Goal: Check status: Check status

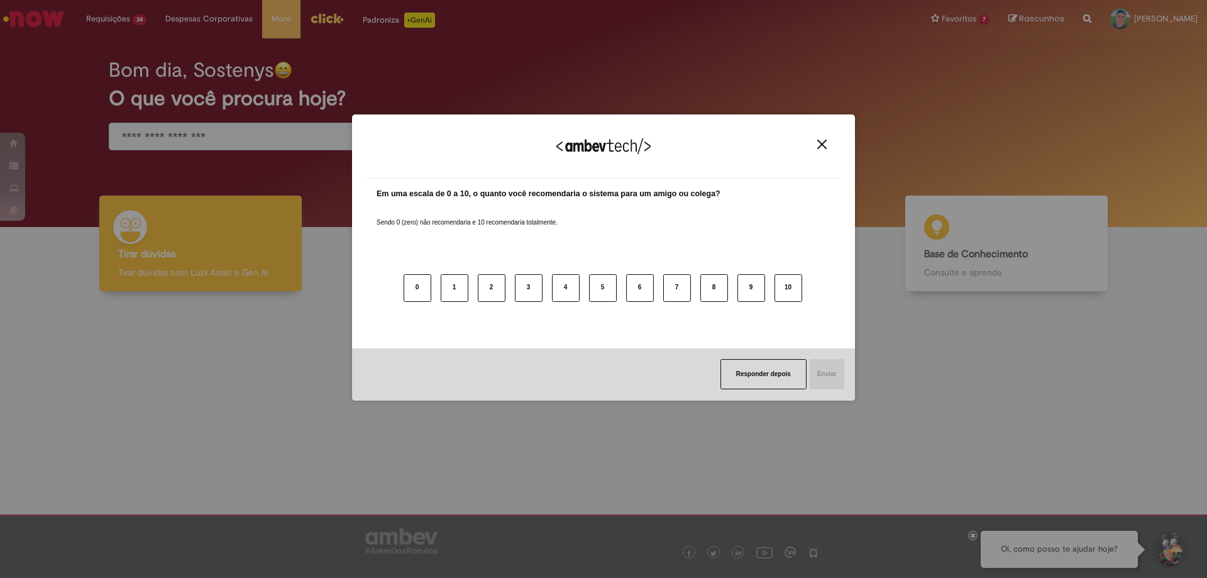
click at [820, 146] on img "Close" at bounding box center [821, 144] width 9 height 9
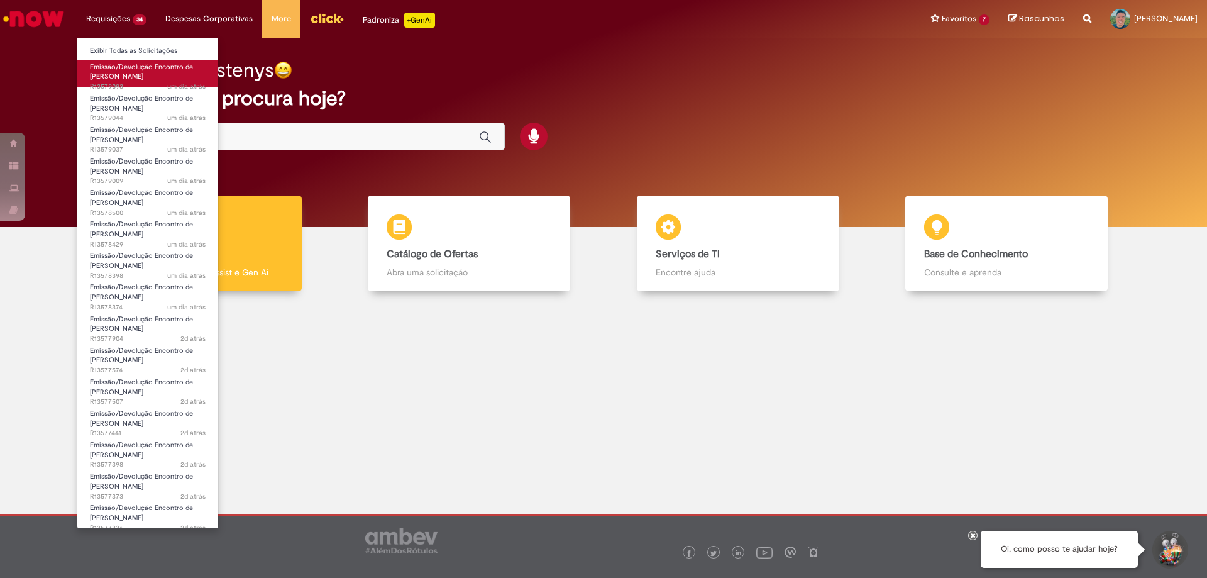
click at [119, 81] on span "Emissão/Devolução Encontro de [PERSON_NAME]" at bounding box center [141, 71] width 103 height 19
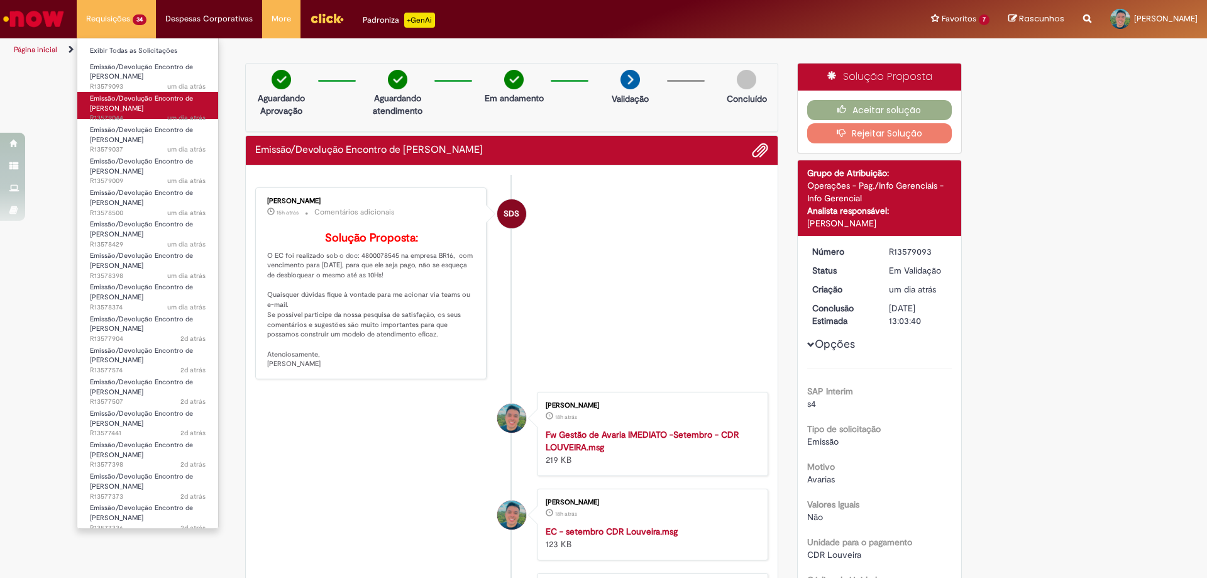
click at [133, 102] on span "Emissão/Devolução Encontro de [PERSON_NAME]" at bounding box center [141, 103] width 103 height 19
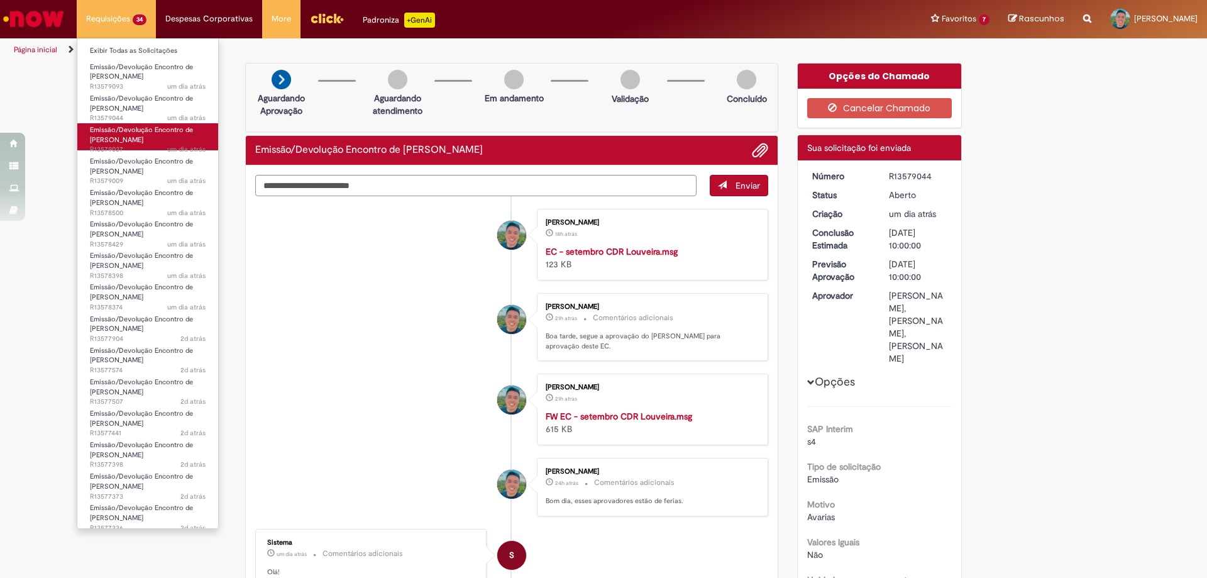
click at [138, 133] on span "Emissão/Devolução Encontro de [PERSON_NAME]" at bounding box center [141, 134] width 103 height 19
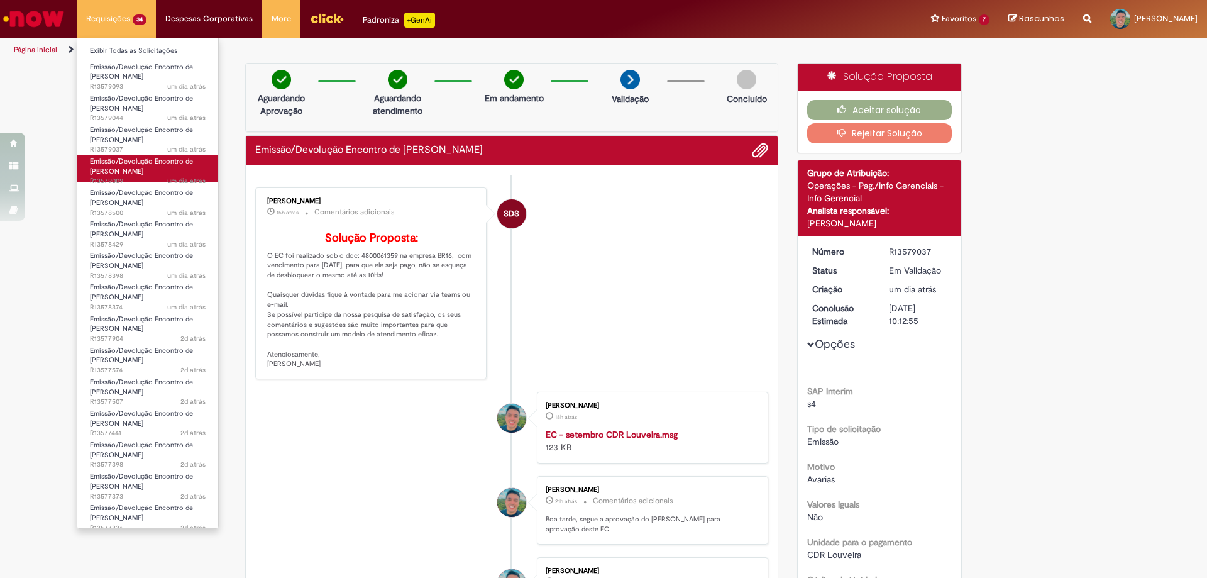
click at [135, 163] on span "Emissão/Devolução Encontro de [PERSON_NAME]" at bounding box center [141, 166] width 103 height 19
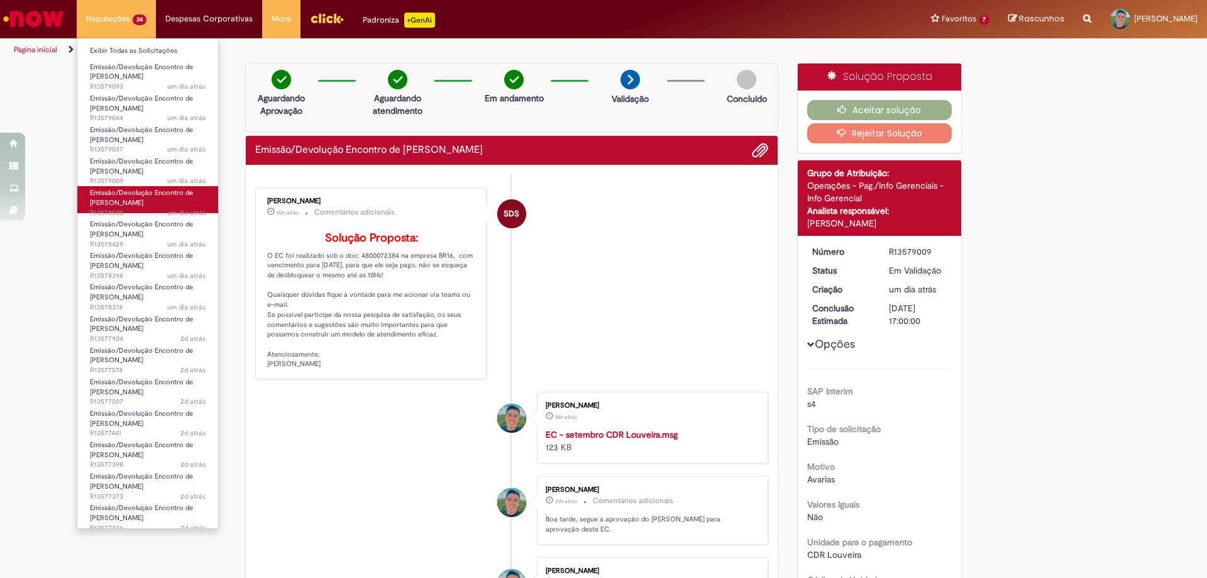
click at [129, 188] on span "Emissão/Devolução Encontro de [PERSON_NAME]" at bounding box center [141, 197] width 103 height 19
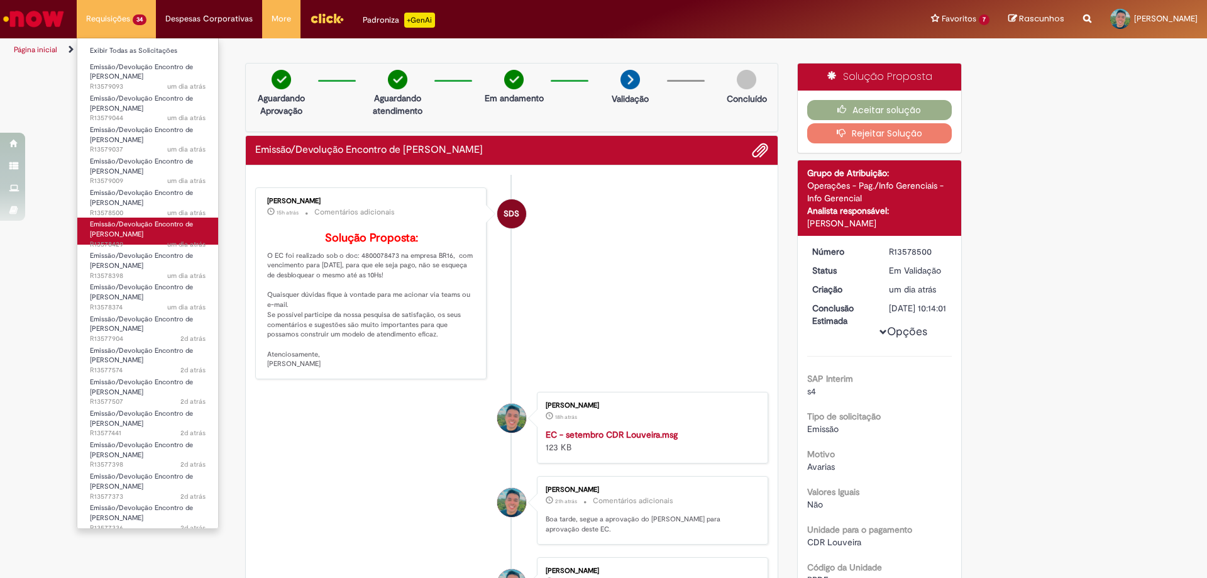
click at [132, 226] on span "Emissão/Devolução Encontro de [PERSON_NAME]" at bounding box center [141, 228] width 103 height 19
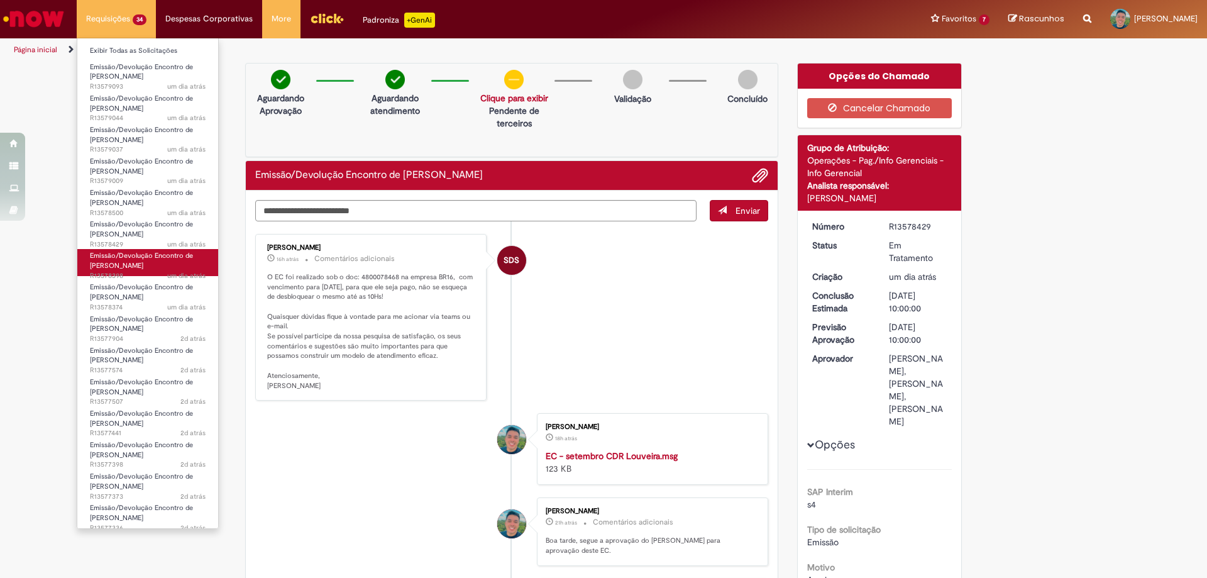
click at [128, 258] on span "Emissão/Devolução Encontro de [PERSON_NAME]" at bounding box center [141, 260] width 103 height 19
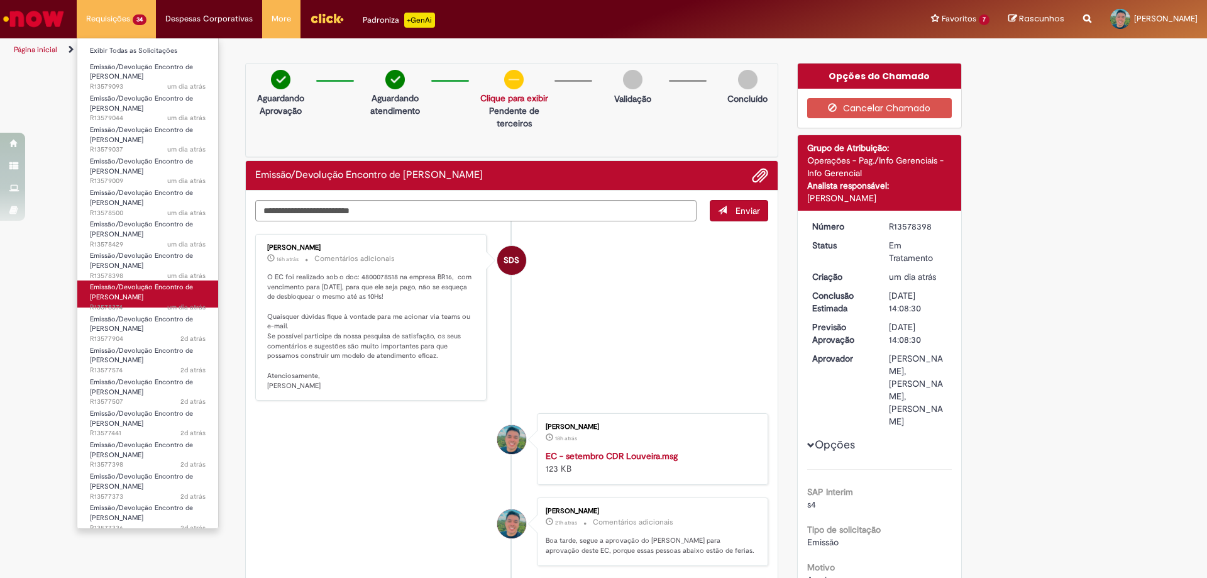
click at [129, 290] on span "Emissão/Devolução Encontro de [PERSON_NAME]" at bounding box center [141, 291] width 103 height 19
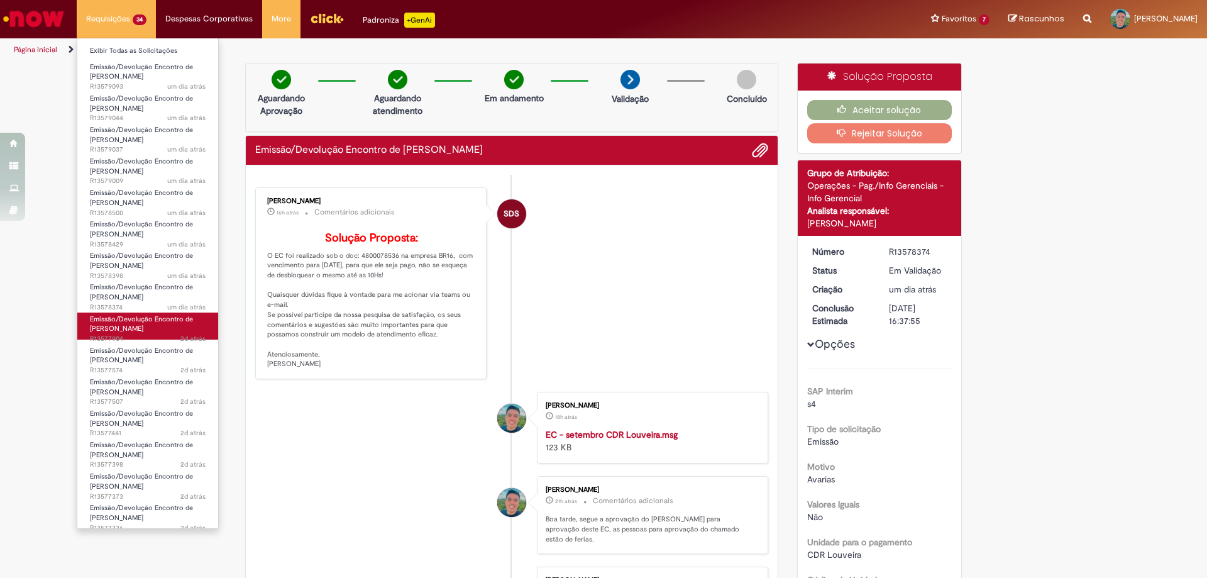
click at [136, 315] on span "Emissão/Devolução Encontro de [PERSON_NAME]" at bounding box center [141, 323] width 103 height 19
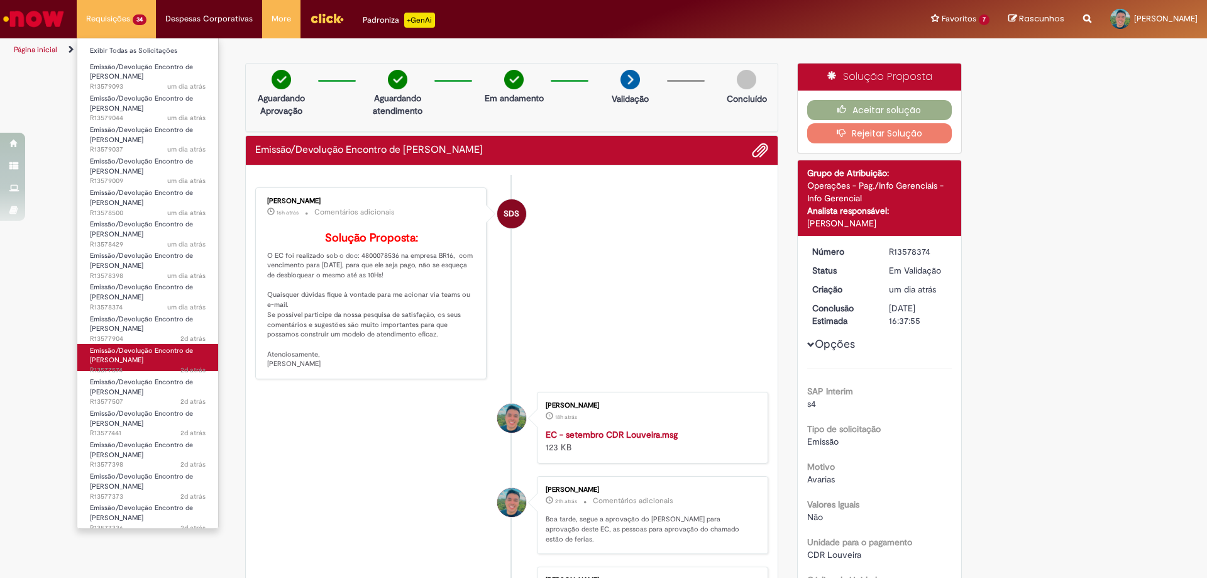
click at [133, 349] on span "Emissão/Devolução Encontro de [PERSON_NAME]" at bounding box center [141, 355] width 103 height 19
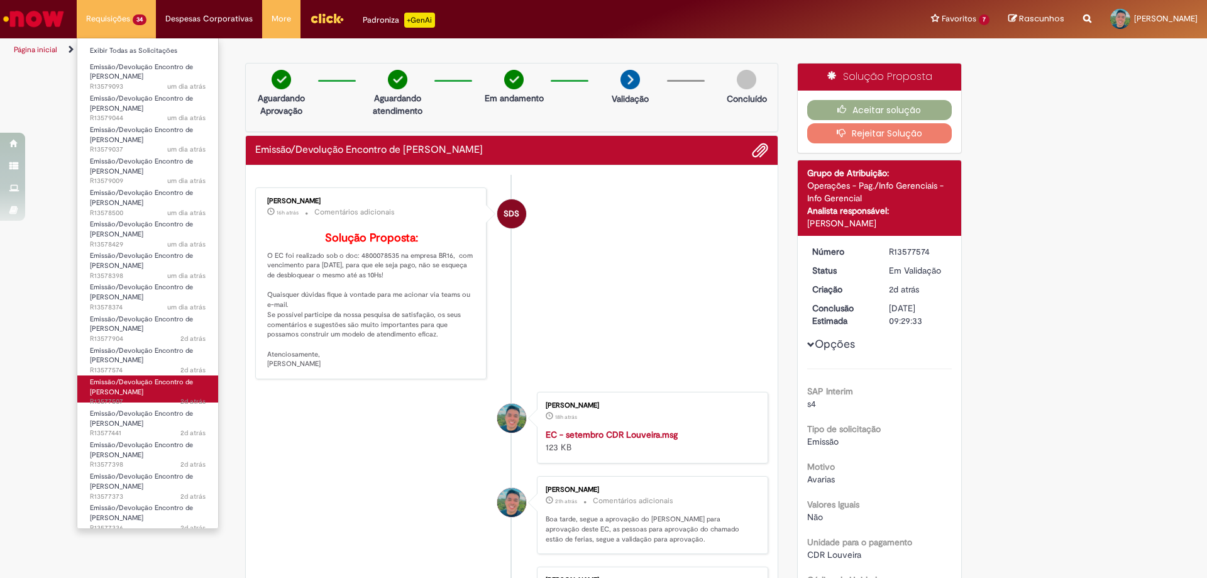
click at [131, 385] on span "Emissão/Devolução Encontro de [PERSON_NAME]" at bounding box center [141, 386] width 103 height 19
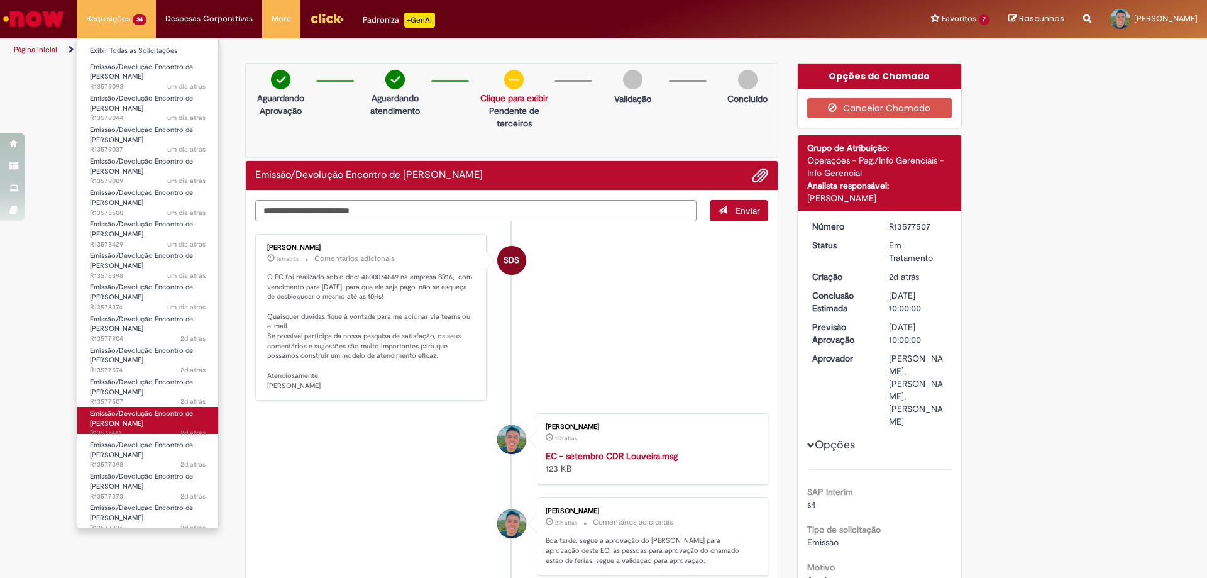
click at [140, 419] on span "Emissão/Devolução Encontro de [PERSON_NAME]" at bounding box center [141, 418] width 103 height 19
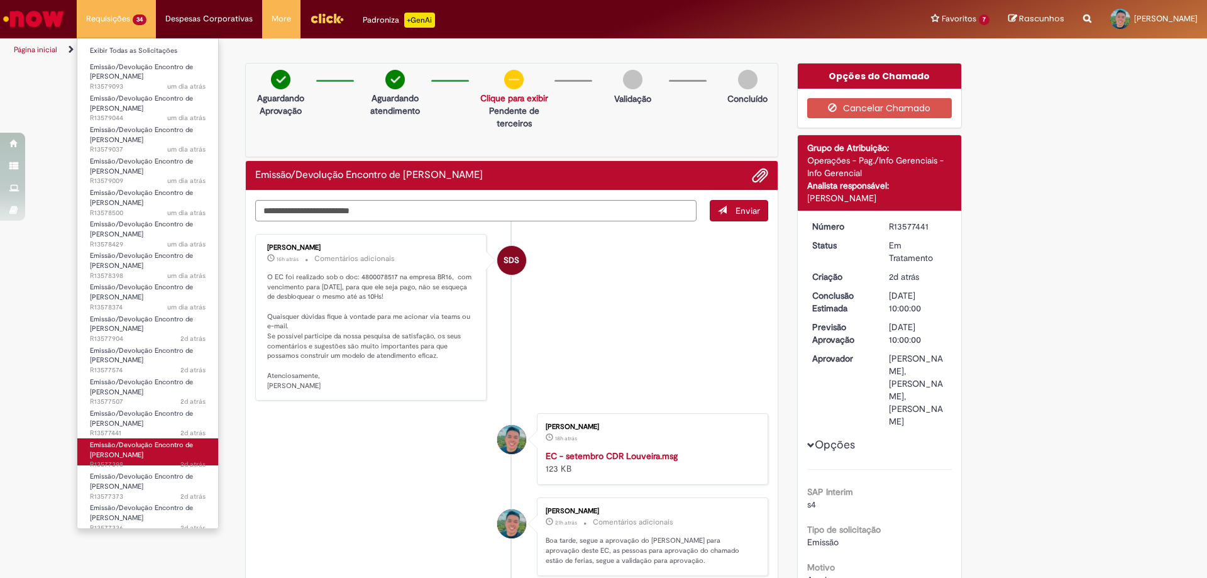
click at [138, 448] on span "Emissão/Devolução Encontro de [PERSON_NAME]" at bounding box center [141, 449] width 103 height 19
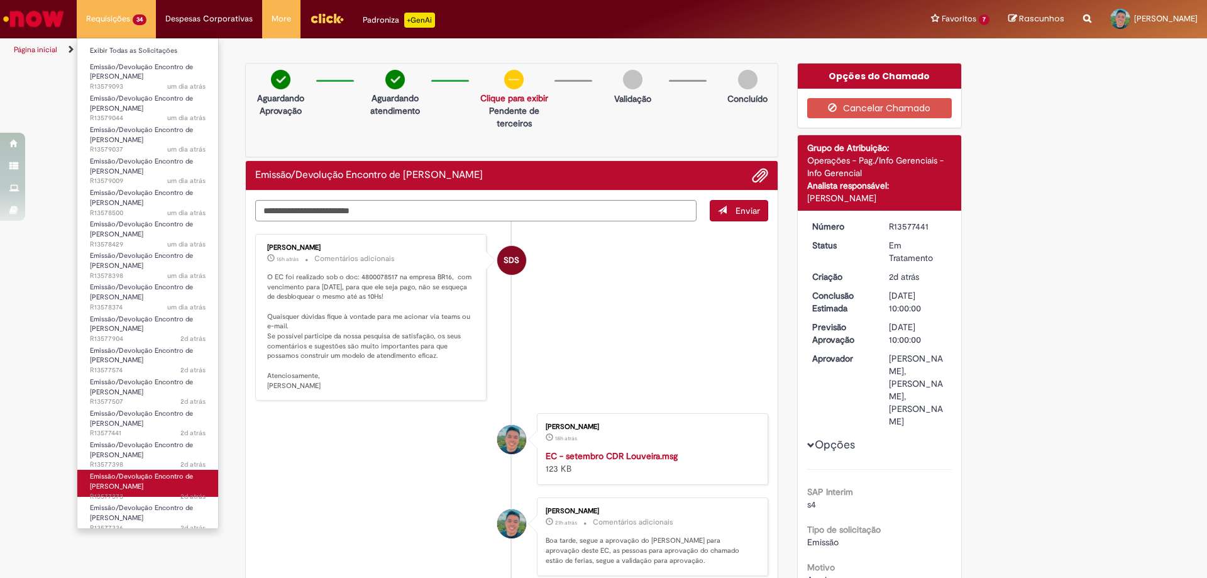
click at [140, 476] on span "Emissão/Devolução Encontro de [PERSON_NAME]" at bounding box center [141, 480] width 103 height 19
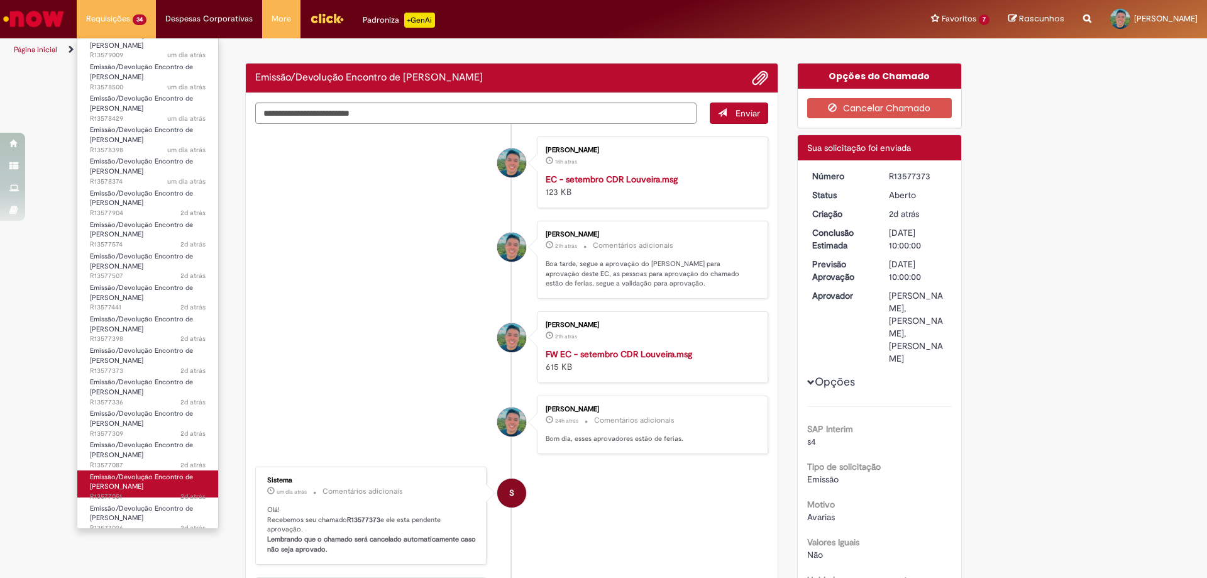
scroll to position [189, 0]
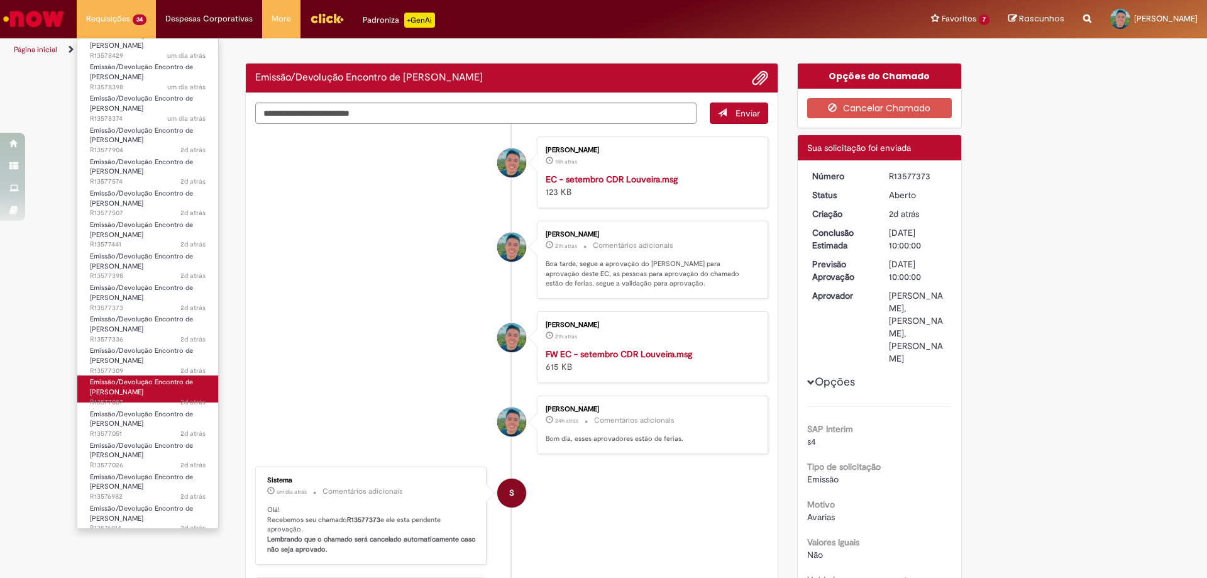
click at [152, 386] on span "Emissão/Devolução Encontro de [PERSON_NAME]" at bounding box center [141, 386] width 103 height 19
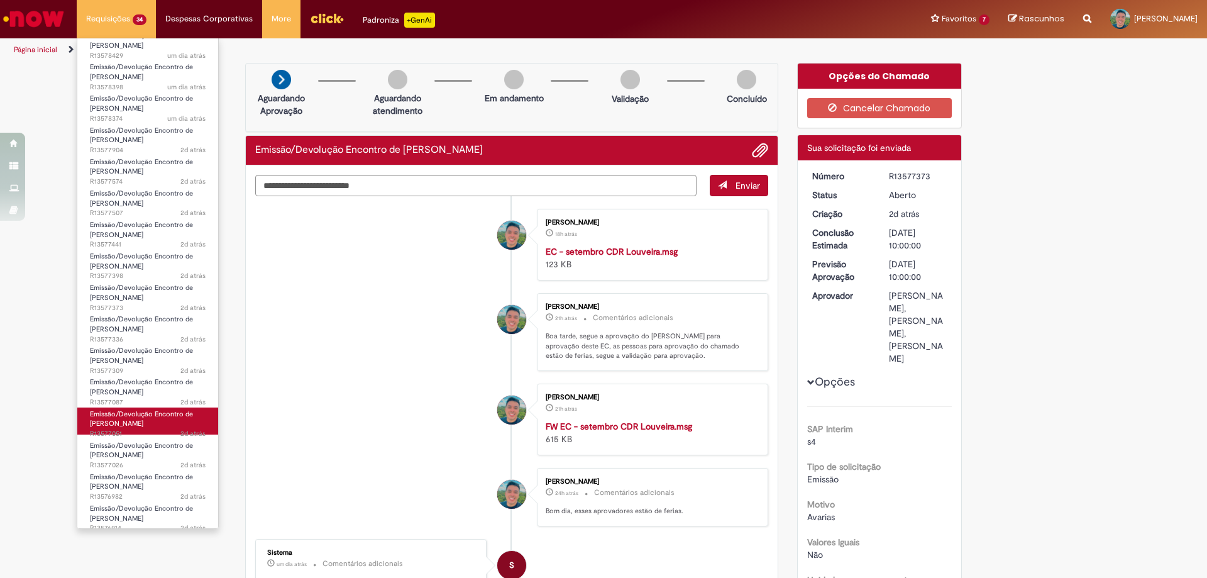
click at [150, 410] on span "Emissão/Devolução Encontro de [PERSON_NAME]" at bounding box center [141, 418] width 103 height 19
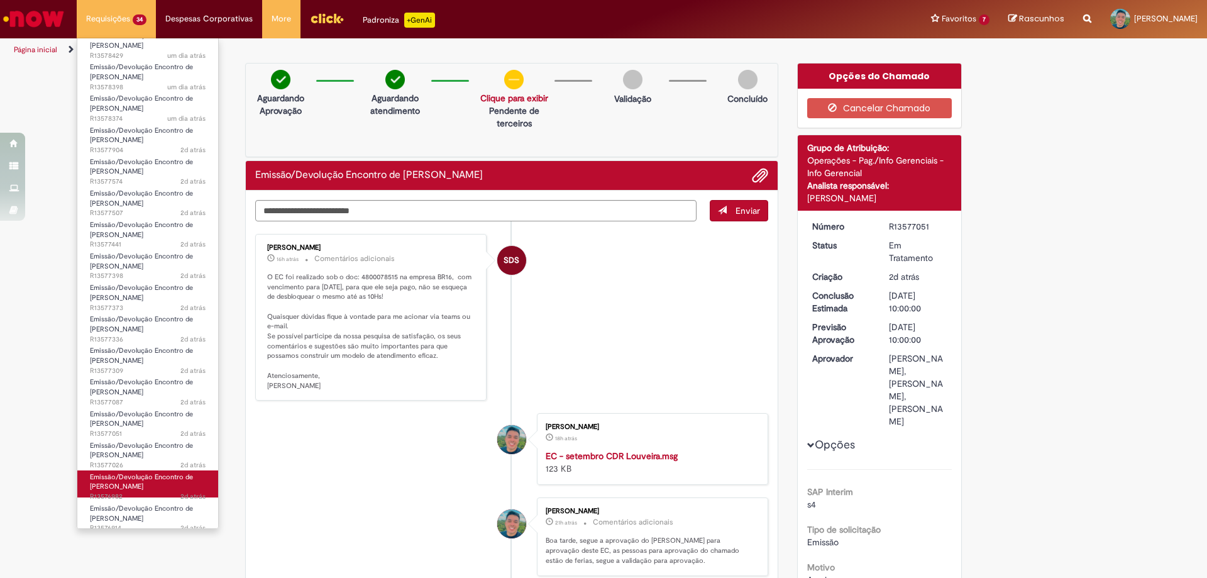
click at [165, 472] on span "Emissão/Devolução Encontro de [PERSON_NAME]" at bounding box center [141, 481] width 103 height 19
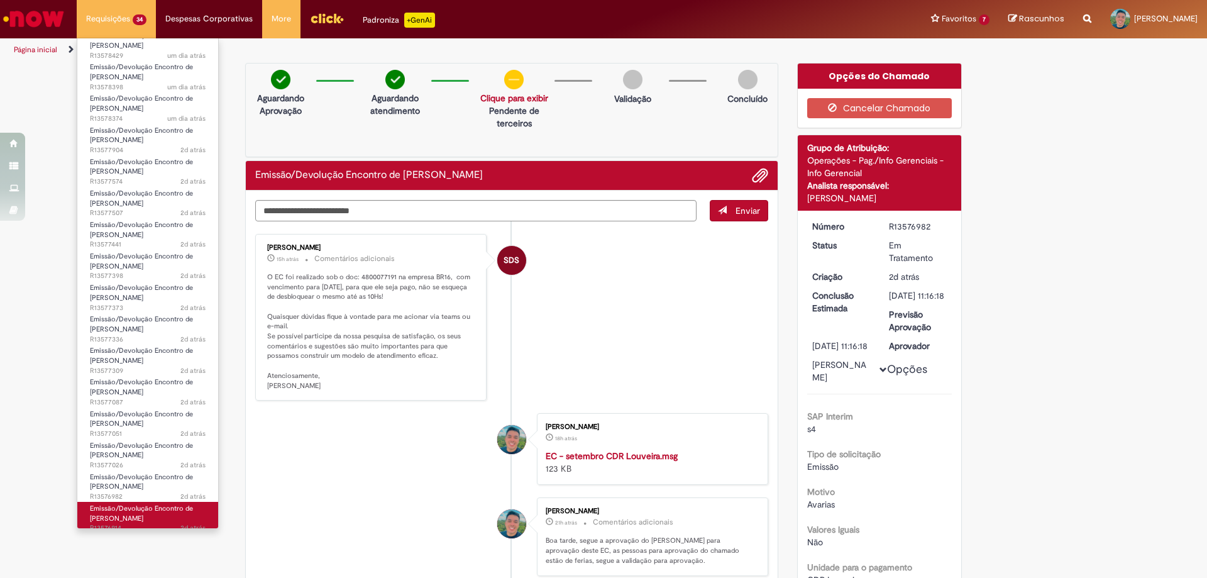
click at [160, 505] on span "Emissão/Devolução Encontro de [PERSON_NAME]" at bounding box center [141, 513] width 103 height 19
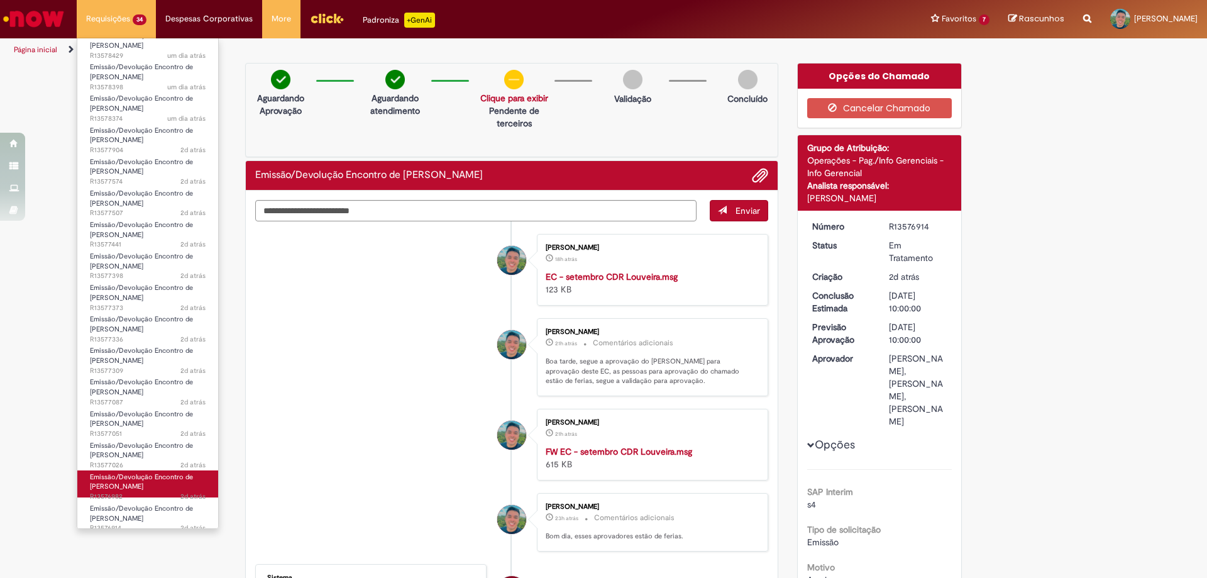
click at [166, 472] on span "Emissão/Devolução Encontro de [PERSON_NAME]" at bounding box center [141, 481] width 103 height 19
